Goal: Check status: Verify the current state of an ongoing process or item

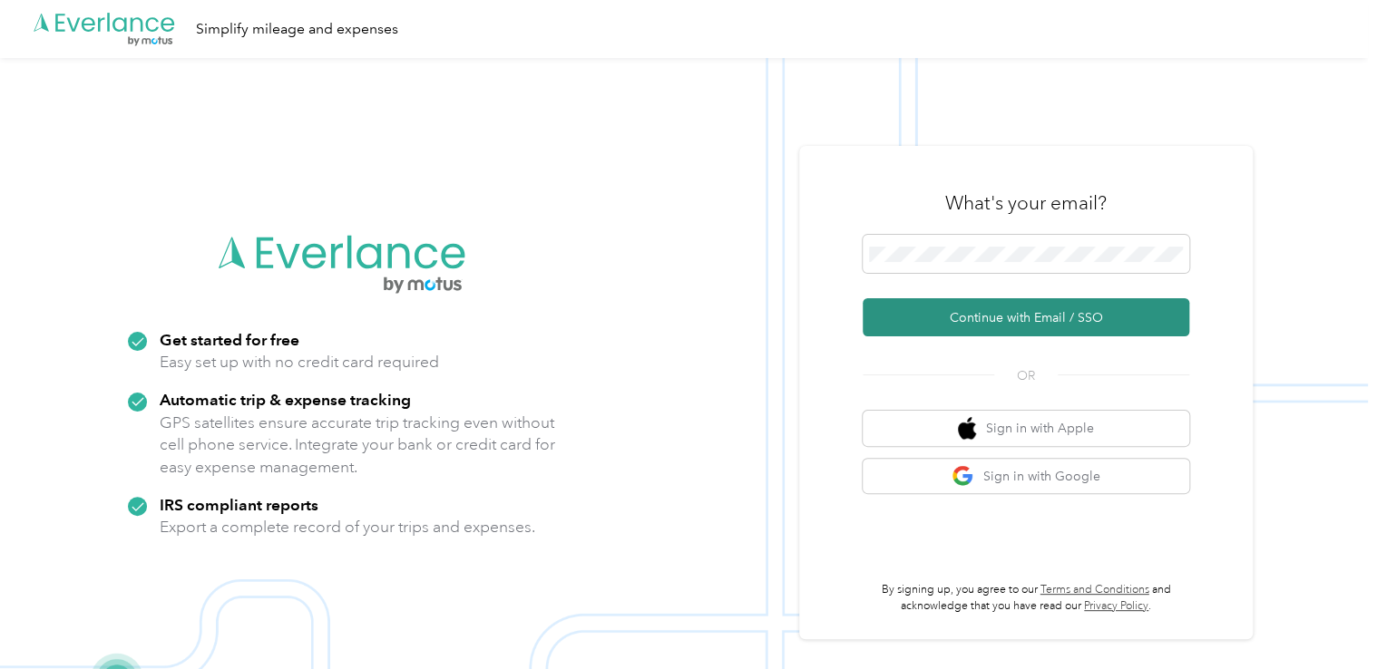
click at [986, 311] on button "Continue with Email / SSO" at bounding box center [1026, 317] width 327 height 38
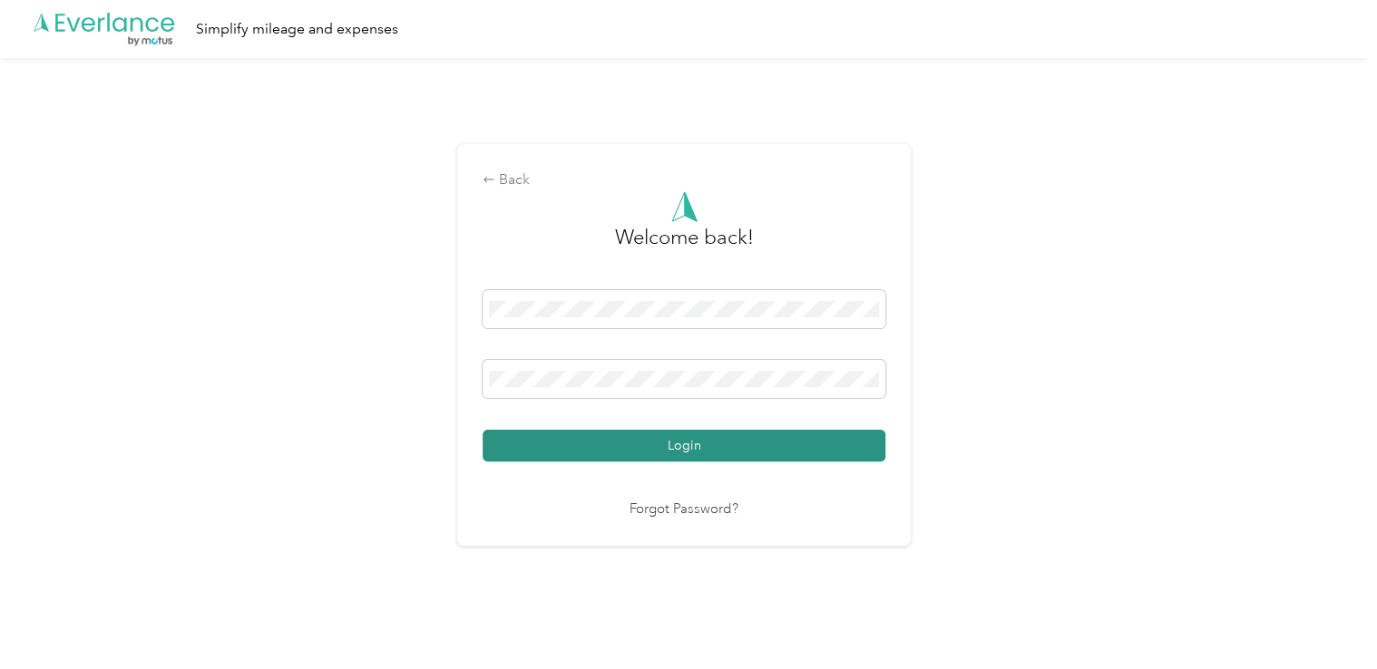
click at [710, 446] on button "Login" at bounding box center [684, 446] width 403 height 32
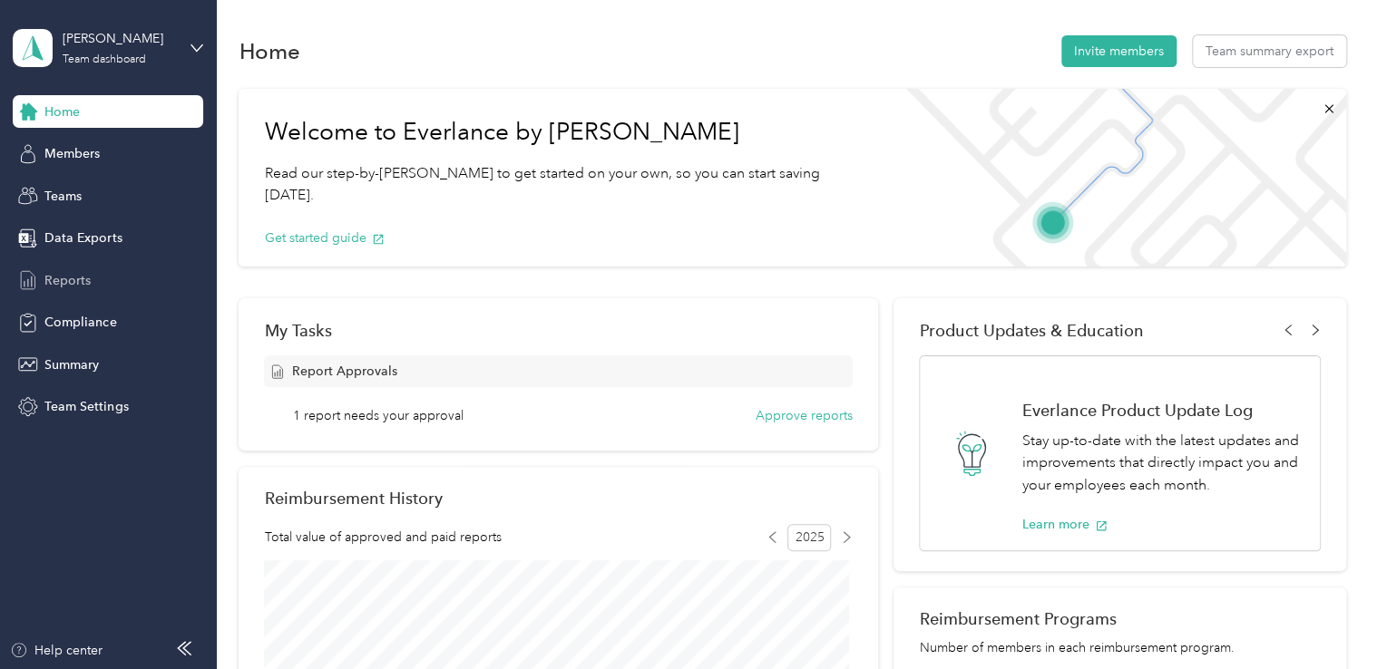
click at [57, 278] on span "Reports" at bounding box center [67, 280] width 46 height 19
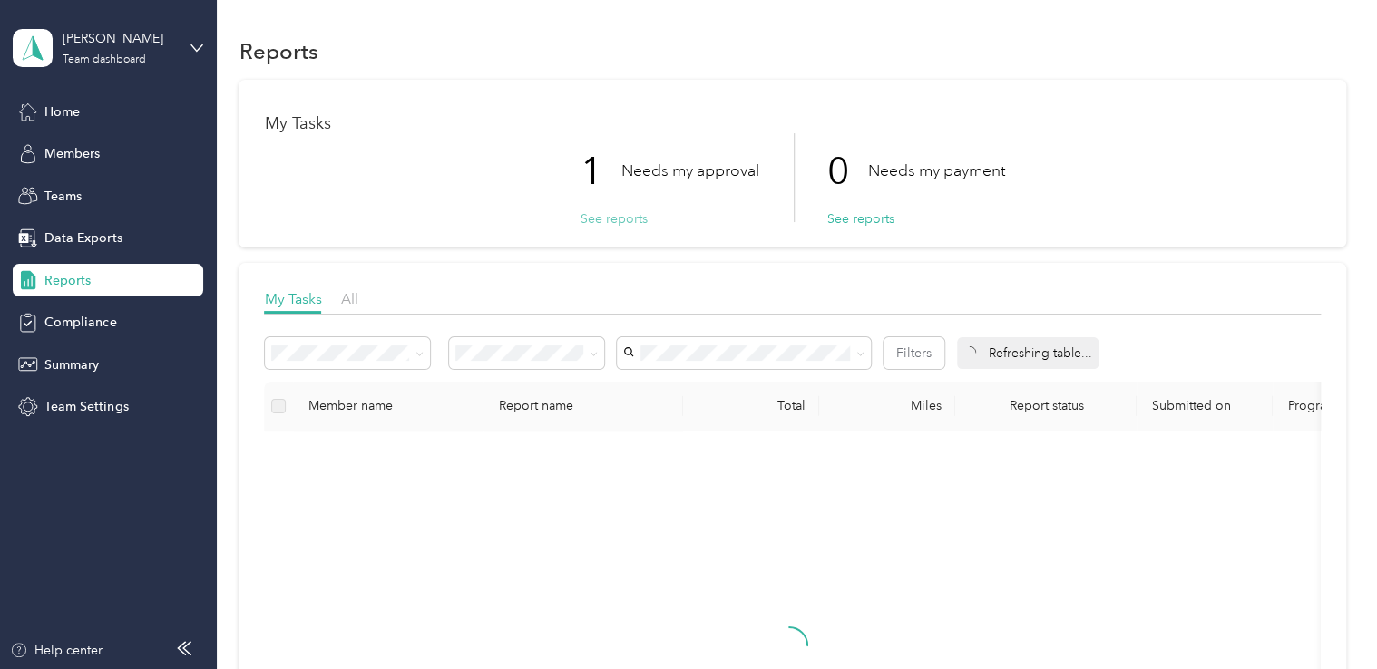
click at [607, 215] on button "See reports" at bounding box center [613, 219] width 67 height 19
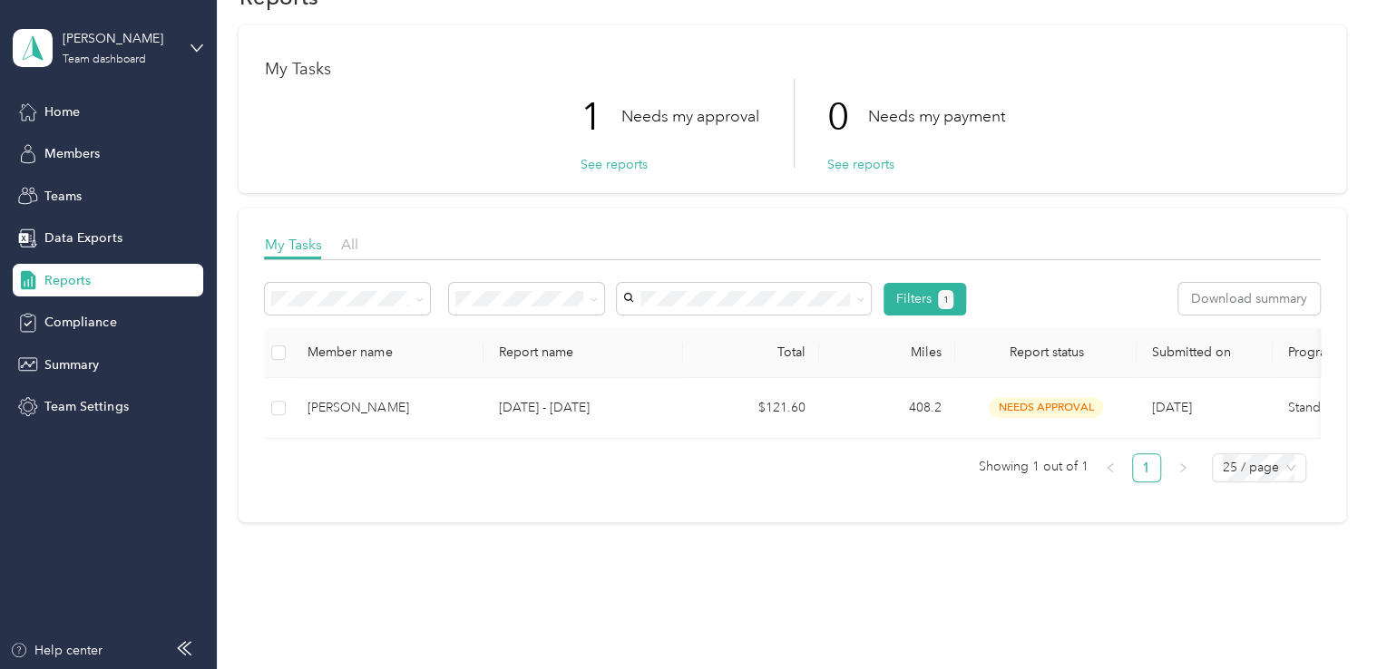
scroll to position [107, 0]
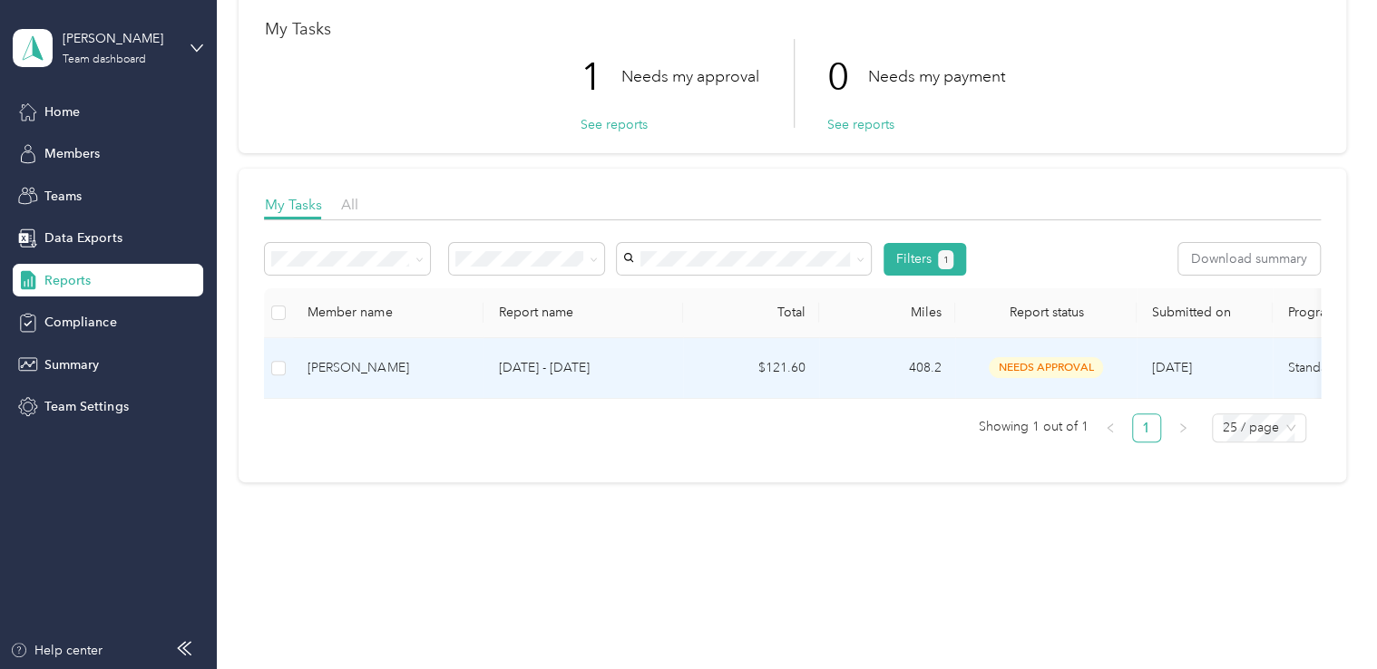
click at [395, 360] on div "[PERSON_NAME]" at bounding box center [388, 368] width 161 height 20
